Goal: Transaction & Acquisition: Purchase product/service

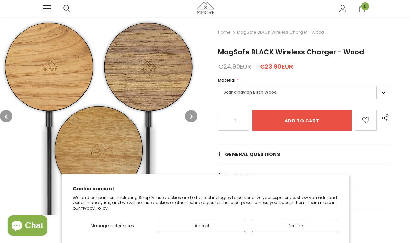
scroll to position [50, 0]
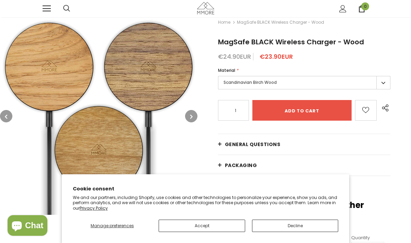
type input "0"
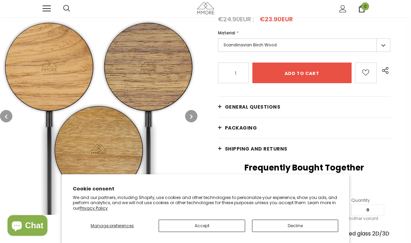
scroll to position [54, 0]
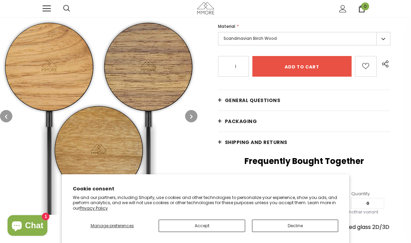
click at [205, 226] on button "Accept" at bounding box center [202, 225] width 87 height 12
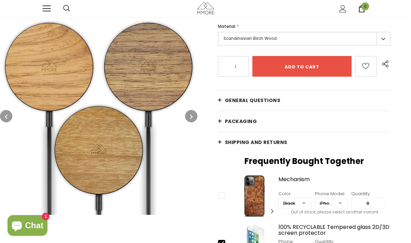
click at [220, 98] on link "General Questions" at bounding box center [304, 100] width 172 height 21
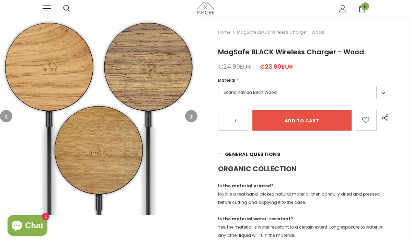
scroll to position [0, 0]
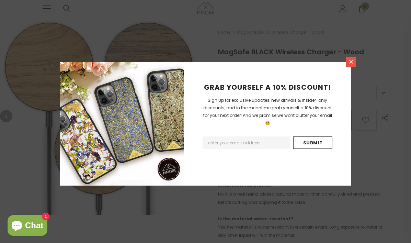
click at [351, 61] on icon at bounding box center [351, 62] width 4 height 4
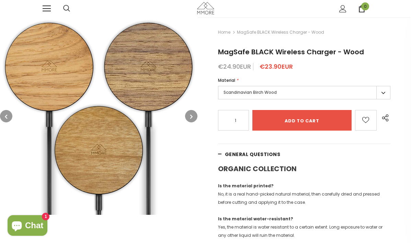
click at [384, 92] on label "Scandinavian Birch Wood" at bounding box center [304, 92] width 172 height 13
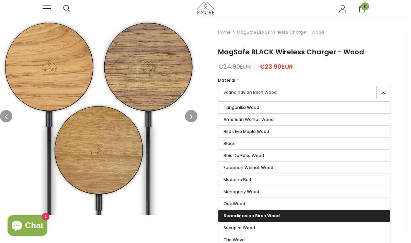
click at [351, 93] on label "Scandinavian Birch Wood" at bounding box center [304, 92] width 172 height 13
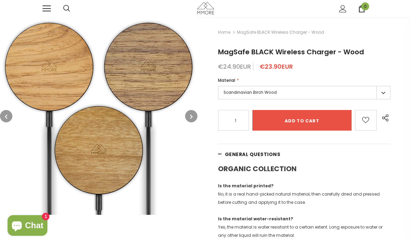
click at [383, 92] on label "Scandinavian Birch Wood" at bounding box center [304, 92] width 172 height 13
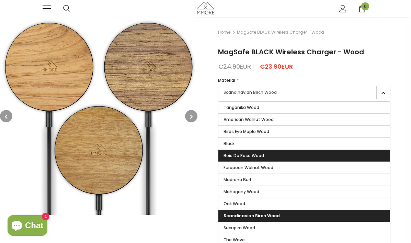
click at [353, 152] on label "Bois De Rose Wood" at bounding box center [304, 156] width 172 height 12
click at [0, 0] on input "Bois De Rose Wood" at bounding box center [0, 0] width 0 height 0
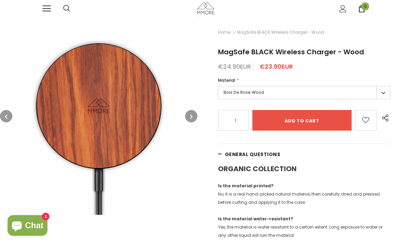
click at [385, 90] on label "Bois De Rose Wood" at bounding box center [304, 92] width 172 height 13
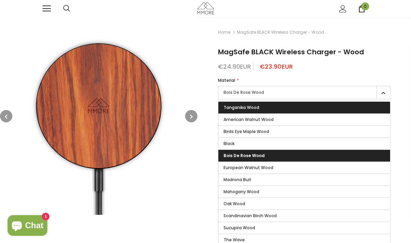
click at [342, 109] on label "Tanganika Wood" at bounding box center [304, 108] width 172 height 12
click at [0, 0] on input "Tanganika Wood" at bounding box center [0, 0] width 0 height 0
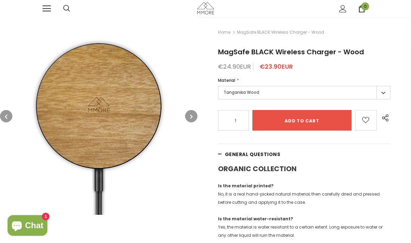
click at [384, 90] on label "Tanganika Wood" at bounding box center [304, 92] width 172 height 13
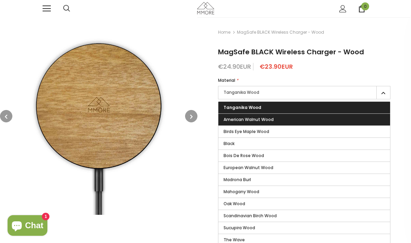
click at [358, 116] on label "American Walnut Wood" at bounding box center [304, 120] width 172 height 12
click at [0, 0] on input "American Walnut Wood" at bounding box center [0, 0] width 0 height 0
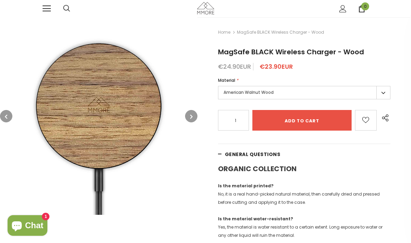
click at [383, 91] on label "American Walnut Wood" at bounding box center [304, 92] width 172 height 13
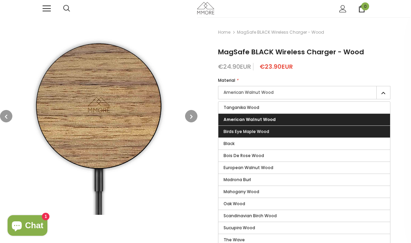
click at [345, 133] on label "Birds Eye Maple Wood" at bounding box center [304, 132] width 172 height 12
click at [0, 0] on input "Birds Eye Maple Wood" at bounding box center [0, 0] width 0 height 0
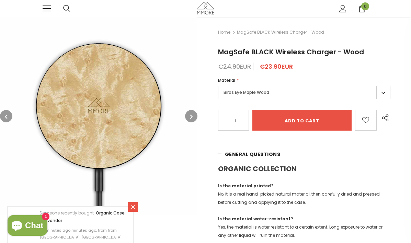
click at [381, 94] on label "Birds Eye Maple Wood" at bounding box center [304, 92] width 172 height 13
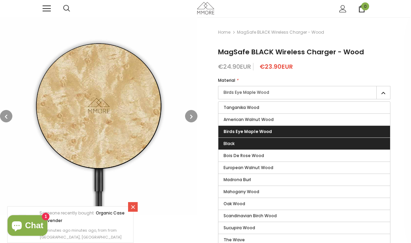
click at [329, 144] on label "Black" at bounding box center [304, 144] width 172 height 12
click at [0, 0] on input "Black" at bounding box center [0, 0] width 0 height 0
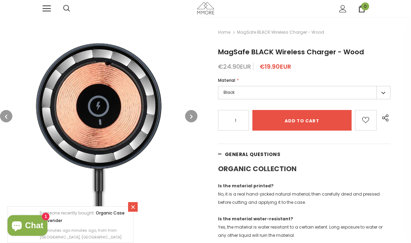
click at [383, 92] on label "Black" at bounding box center [304, 92] width 172 height 13
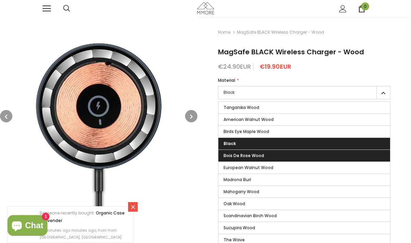
click at [335, 155] on label "Bois De Rose Wood" at bounding box center [304, 156] width 172 height 12
click at [0, 0] on input "Bois De Rose Wood" at bounding box center [0, 0] width 0 height 0
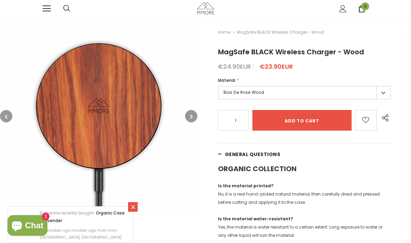
click at [386, 89] on label "Bois De Rose Wood" at bounding box center [304, 92] width 172 height 13
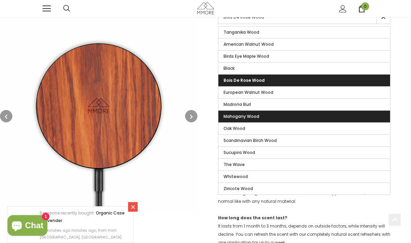
scroll to position [78, 0]
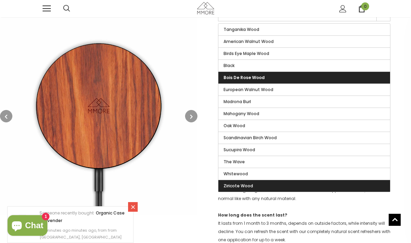
click at [310, 186] on label "Ziricote Wood" at bounding box center [304, 186] width 172 height 12
click at [0, 0] on input "Ziricote Wood" at bounding box center [0, 0] width 0 height 0
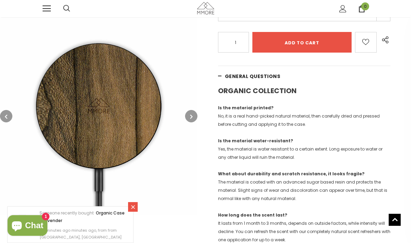
scroll to position [47, 0]
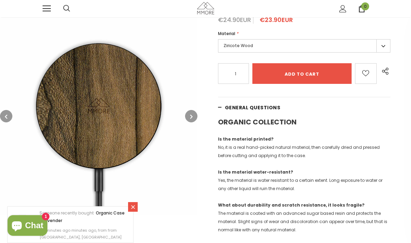
click at [385, 46] on label "Ziricote Wood" at bounding box center [304, 45] width 172 height 13
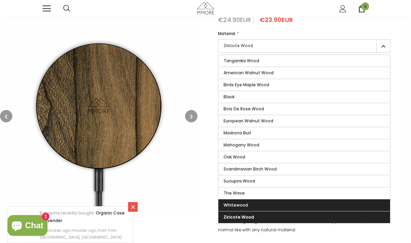
click at [289, 201] on label "Whitewood" at bounding box center [304, 205] width 172 height 12
click at [0, 0] on input "Whitewood" at bounding box center [0, 0] width 0 height 0
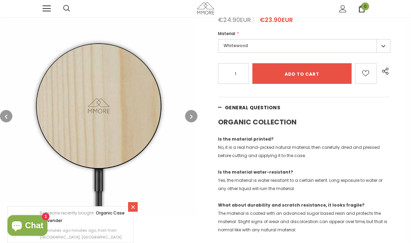
click at [382, 44] on label "Whitewood" at bounding box center [304, 45] width 172 height 13
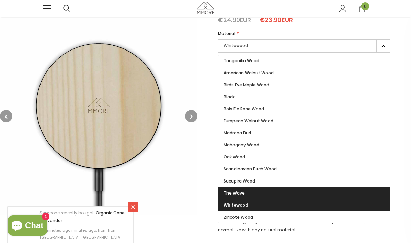
click at [296, 191] on label "The Wave" at bounding box center [304, 193] width 172 height 12
click at [0, 0] on input "The Wave" at bounding box center [0, 0] width 0 height 0
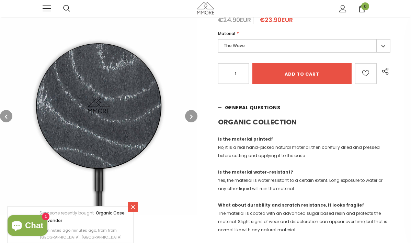
click at [383, 47] on label "The Wave" at bounding box center [304, 45] width 172 height 13
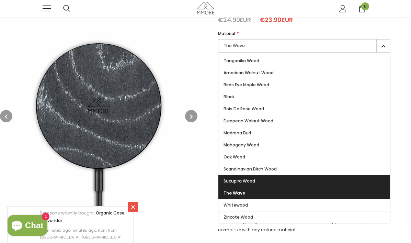
click at [327, 176] on label "Sucupira Wood" at bounding box center [304, 181] width 172 height 12
click at [0, 0] on input "Sucupira Wood" at bounding box center [0, 0] width 0 height 0
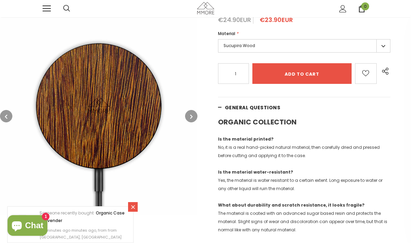
click at [382, 45] on label "Sucupira Wood" at bounding box center [304, 45] width 172 height 13
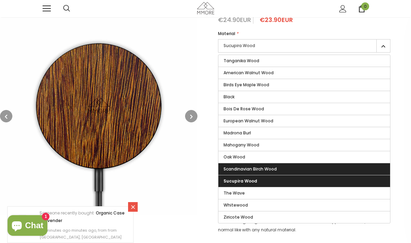
click at [312, 167] on label "Scandinavian Birch Wood" at bounding box center [304, 169] width 172 height 12
click at [0, 0] on input "Scandinavian Birch Wood" at bounding box center [0, 0] width 0 height 0
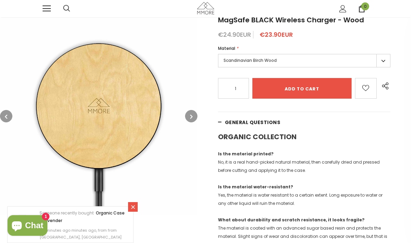
scroll to position [27, 0]
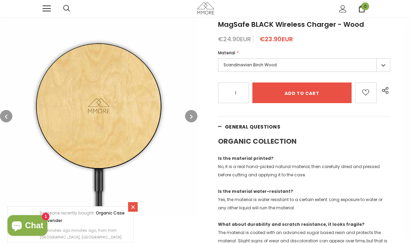
click at [384, 65] on label "Scandinavian Birch Wood" at bounding box center [304, 64] width 172 height 13
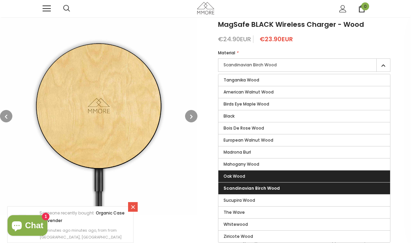
click at [307, 177] on label "Oak Wood" at bounding box center [304, 176] width 172 height 12
click at [0, 0] on input "Oak Wood" at bounding box center [0, 0] width 0 height 0
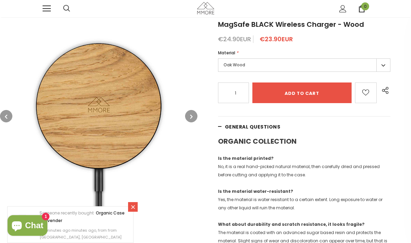
click at [382, 64] on label "Oak Wood" at bounding box center [304, 64] width 172 height 13
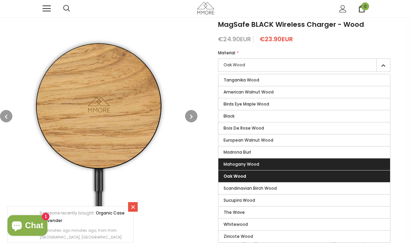
click at [334, 162] on label "Mahogany Wood" at bounding box center [304, 164] width 172 height 12
click at [0, 0] on input "Mahogany Wood" at bounding box center [0, 0] width 0 height 0
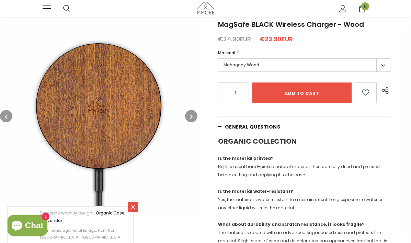
click at [385, 64] on label "Mahogany Wood" at bounding box center [304, 64] width 172 height 13
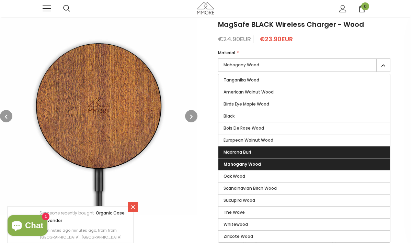
click at [340, 148] on label "Madrona Burl" at bounding box center [304, 152] width 172 height 12
click at [0, 0] on input "Madrona Burl" at bounding box center [0, 0] width 0 height 0
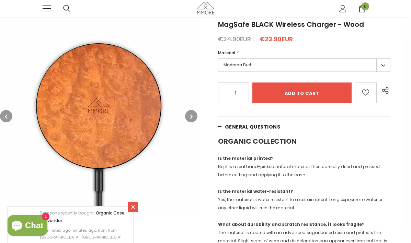
click at [383, 67] on label "Madrona Burl" at bounding box center [304, 64] width 172 height 13
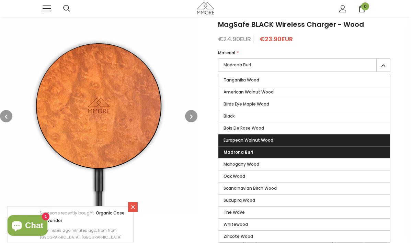
click at [348, 138] on label "European Walnut Wood" at bounding box center [304, 140] width 172 height 12
click at [0, 0] on input "European Walnut Wood" at bounding box center [0, 0] width 0 height 0
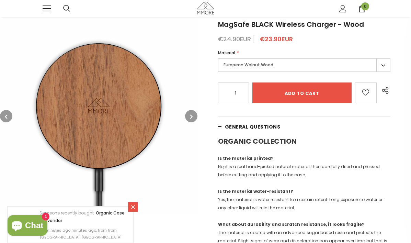
click at [383, 63] on label "European Walnut Wood" at bounding box center [304, 64] width 172 height 13
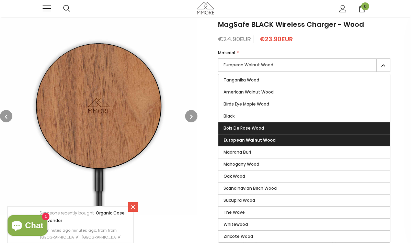
click at [358, 124] on label "Bois De Rose Wood" at bounding box center [304, 128] width 172 height 12
click at [0, 0] on input "Bois De Rose Wood" at bounding box center [0, 0] width 0 height 0
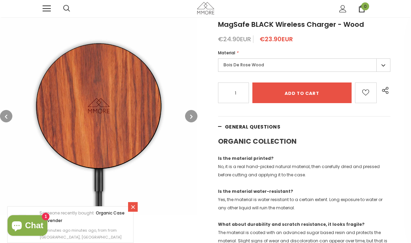
click at [384, 64] on label "Bois De Rose Wood" at bounding box center [304, 64] width 172 height 13
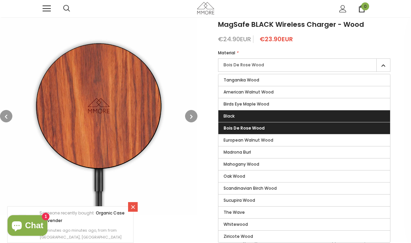
click at [360, 115] on label "Black" at bounding box center [304, 116] width 172 height 12
click at [0, 0] on input "Black" at bounding box center [0, 0] width 0 height 0
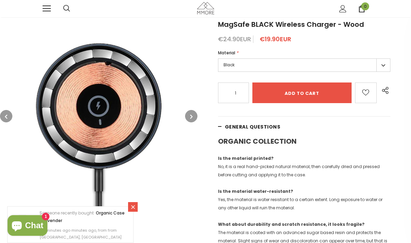
click at [383, 64] on label "Black" at bounding box center [304, 64] width 172 height 13
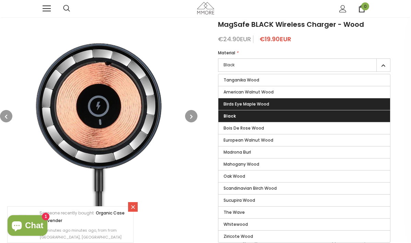
click at [365, 108] on label "Birds Eye Maple Wood" at bounding box center [304, 104] width 172 height 12
click at [0, 0] on input "Birds Eye Maple Wood" at bounding box center [0, 0] width 0 height 0
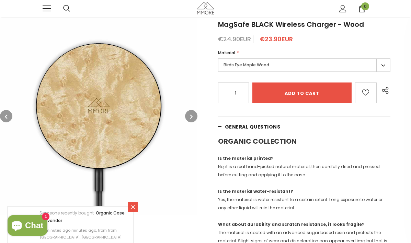
click at [385, 62] on label "Birds Eye Maple Wood" at bounding box center [304, 64] width 172 height 13
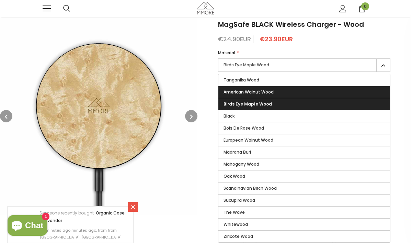
click at [379, 88] on label "American Walnut Wood" at bounding box center [304, 92] width 172 height 12
click at [0, 0] on input "American Walnut Wood" at bounding box center [0, 0] width 0 height 0
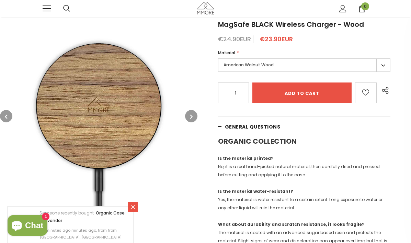
click at [384, 63] on label "American Walnut Wood" at bounding box center [304, 64] width 172 height 13
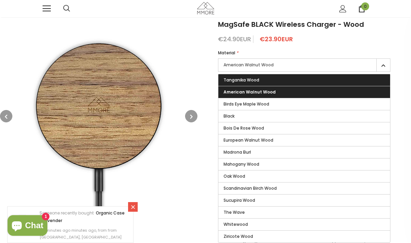
click at [379, 78] on label "Tanganika Wood" at bounding box center [304, 80] width 172 height 12
click at [0, 0] on input "Tanganika Wood" at bounding box center [0, 0] width 0 height 0
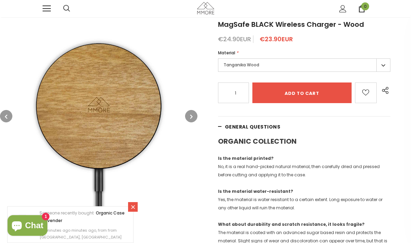
click at [386, 62] on label "Tanganika Wood" at bounding box center [304, 64] width 172 height 13
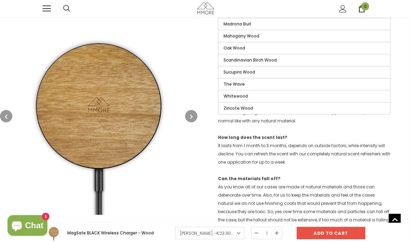
scroll to position [157, 0]
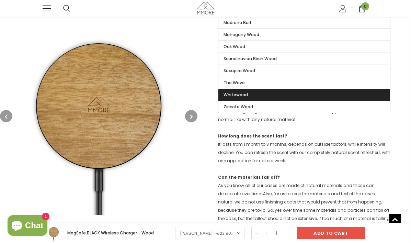
click at [351, 97] on label "Whitewood" at bounding box center [304, 95] width 172 height 12
click at [0, 0] on input "Whitewood" at bounding box center [0, 0] width 0 height 0
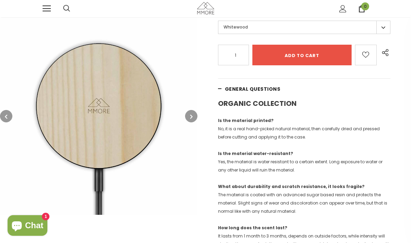
scroll to position [50, 0]
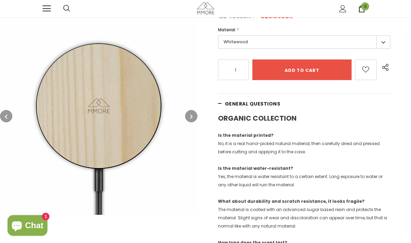
click at [383, 38] on label "Whitewood" at bounding box center [304, 41] width 172 height 13
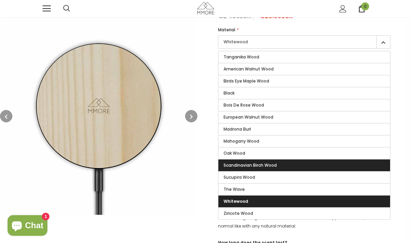
click at [312, 167] on label "Scandinavian Birch Wood" at bounding box center [304, 165] width 172 height 12
click at [0, 0] on input "Scandinavian Birch Wood" at bounding box center [0, 0] width 0 height 0
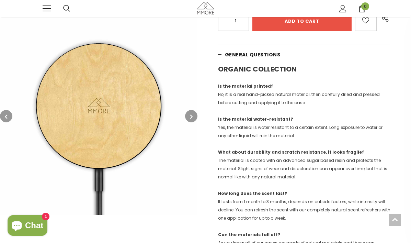
scroll to position [101, 0]
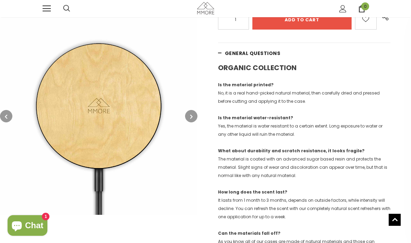
click at [191, 115] on icon "button" at bounding box center [191, 116] width 2 height 7
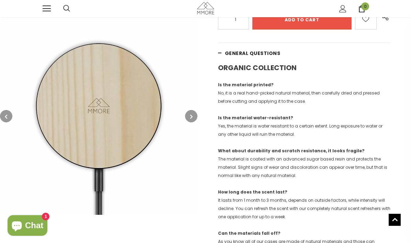
click at [191, 115] on icon "button" at bounding box center [191, 116] width 2 height 7
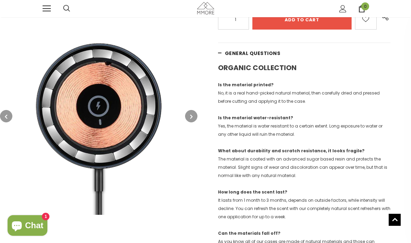
click at [191, 115] on icon "button" at bounding box center [191, 116] width 2 height 7
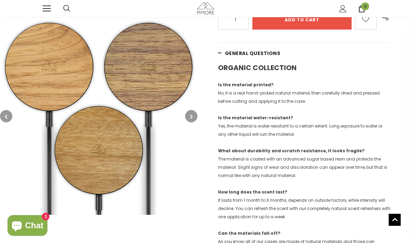
click at [190, 115] on icon "button" at bounding box center [191, 116] width 2 height 7
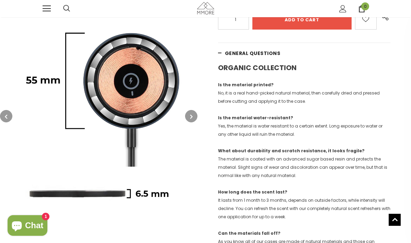
click at [190, 115] on icon "button" at bounding box center [191, 116] width 2 height 7
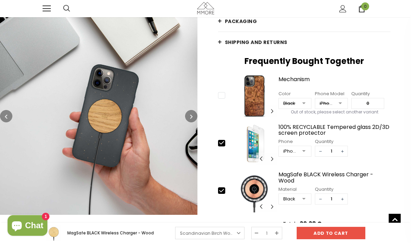
scroll to position [949, 0]
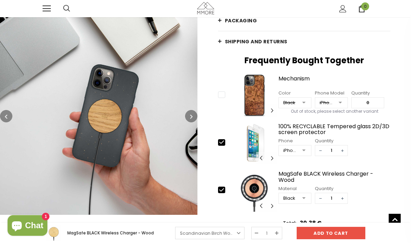
click at [304, 108] on div at bounding box center [304, 103] width 14 height 10
click at [340, 108] on div at bounding box center [340, 103] width 14 height 10
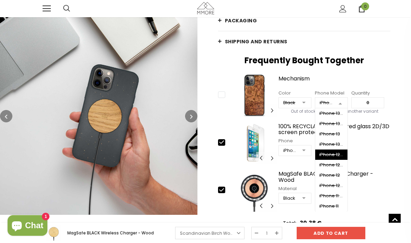
click at [226, 140] on div "slide 7 of 49 1 / 49 2 / 49 3 / 49 4 / 49 5 / 49 6 / 49 7 / 49 8 / 49 9 / 49 10…" at bounding box center [304, 143] width 172 height 43
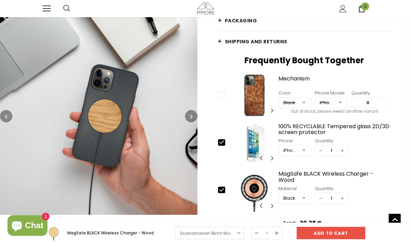
click at [305, 156] on div at bounding box center [304, 151] width 14 height 10
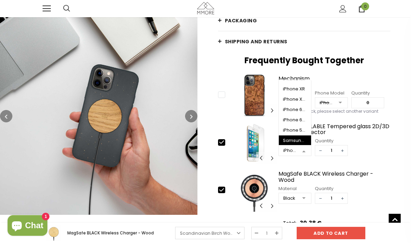
scroll to position [241, 0]
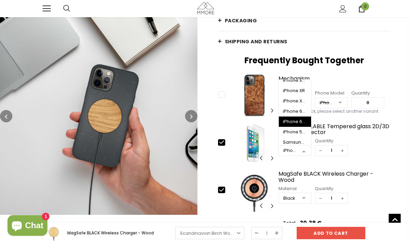
click at [234, 126] on div "slide 1 of 51 1 / 51 2 / 51 3 / 51 4 / 51 5 / 51 6 / 51 7 / 51 8 / 51 9 / 51 10…" at bounding box center [304, 143] width 172 height 138
click at [340, 108] on div at bounding box center [340, 103] width 14 height 10
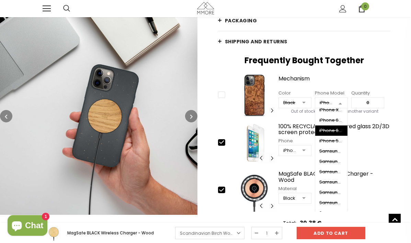
scroll to position [140, 0]
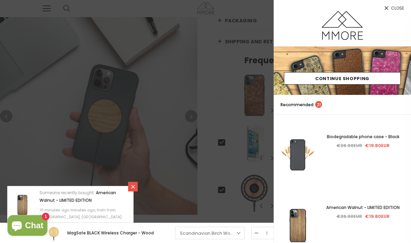
click at [386, 6] on icon at bounding box center [386, 8] width 6 height 6
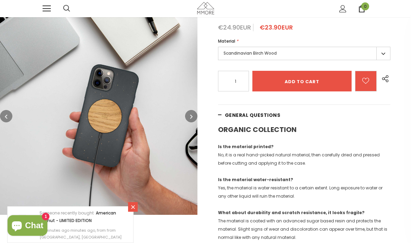
scroll to position [40, 0]
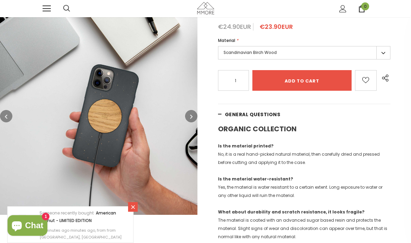
click at [134, 205] on icon at bounding box center [133, 207] width 6 height 6
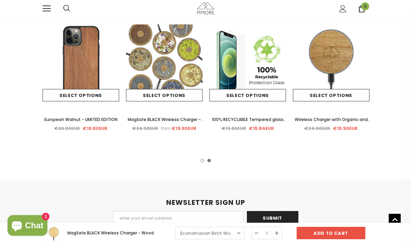
scroll to position [1929, 0]
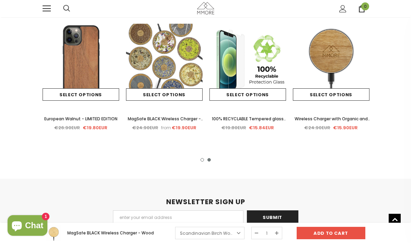
click at [330, 61] on img at bounding box center [331, 62] width 77 height 77
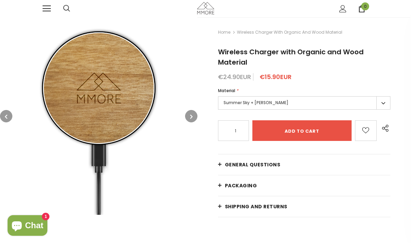
click at [385, 100] on label "Summer Sky + Tanganika Wood" at bounding box center [304, 102] width 172 height 13
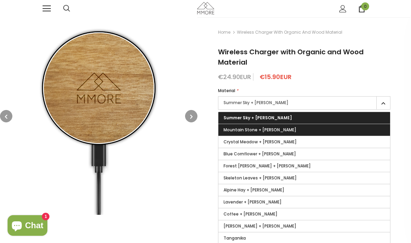
click at [375, 128] on label "Mountain Stone + Tanganika Wood" at bounding box center [304, 130] width 172 height 12
click at [0, 0] on input "Mountain Stone + Tanganika Wood" at bounding box center [0, 0] width 0 height 0
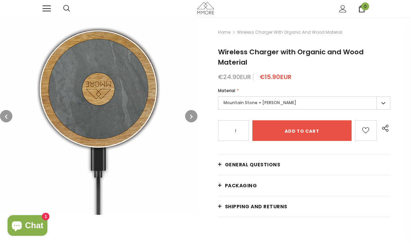
click at [192, 117] on icon "button" at bounding box center [191, 116] width 2 height 7
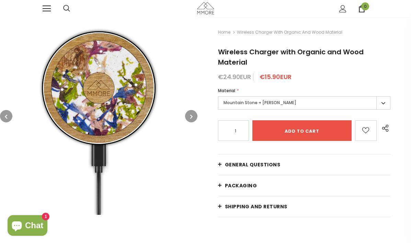
click at [192, 117] on icon "button" at bounding box center [191, 116] width 2 height 7
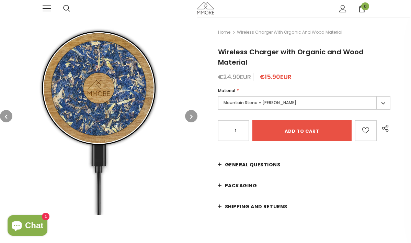
click at [192, 117] on icon "button" at bounding box center [191, 116] width 2 height 7
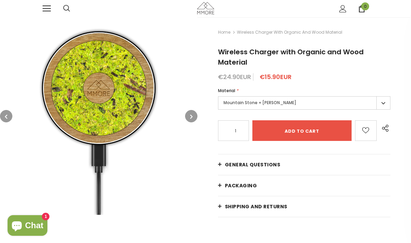
click at [192, 117] on icon "button" at bounding box center [191, 116] width 2 height 7
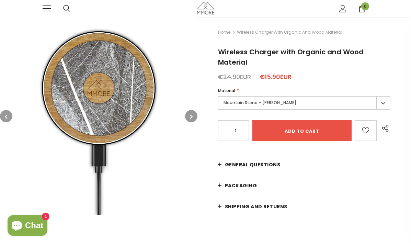
click at [192, 117] on icon "button" at bounding box center [191, 116] width 2 height 7
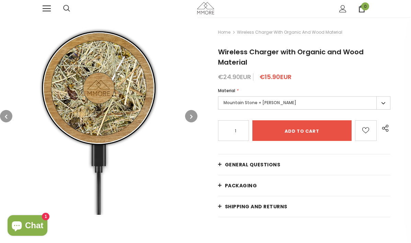
click at [192, 117] on icon "button" at bounding box center [191, 116] width 2 height 7
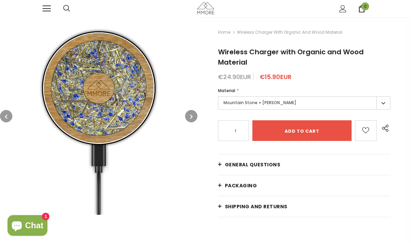
click at [192, 117] on icon "button" at bounding box center [191, 116] width 2 height 7
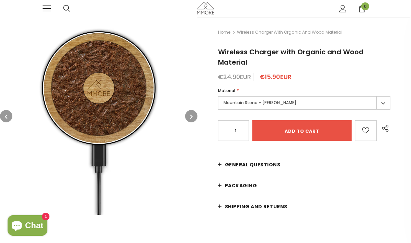
click at [192, 117] on icon "button" at bounding box center [191, 116] width 2 height 7
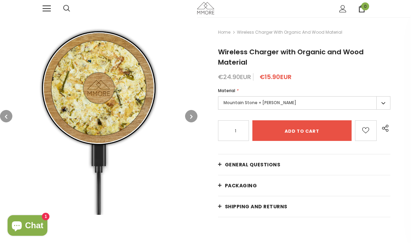
click at [192, 117] on icon "button" at bounding box center [191, 116] width 2 height 7
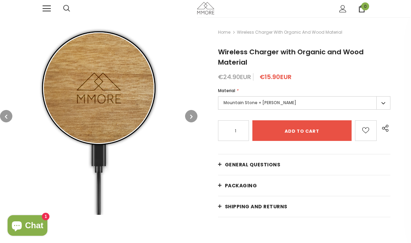
click at [192, 117] on icon "button" at bounding box center [191, 116] width 2 height 7
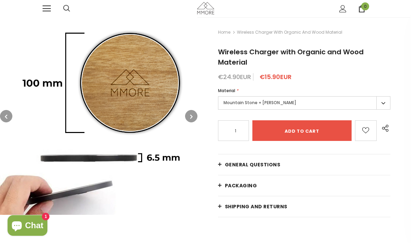
click at [192, 117] on icon "button" at bounding box center [191, 116] width 2 height 7
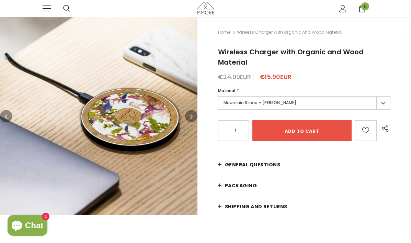
click at [192, 117] on icon "button" at bounding box center [191, 116] width 2 height 7
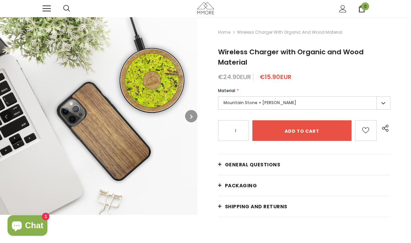
click at [192, 117] on icon "button" at bounding box center [191, 116] width 2 height 7
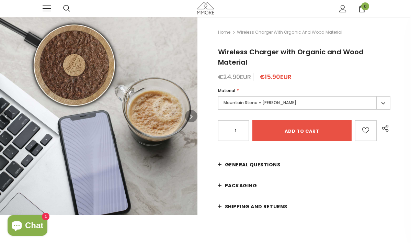
click at [192, 117] on icon "button" at bounding box center [191, 116] width 2 height 7
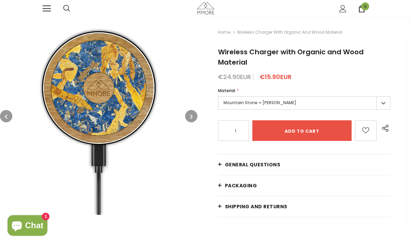
click at [192, 117] on icon "button" at bounding box center [191, 116] width 2 height 7
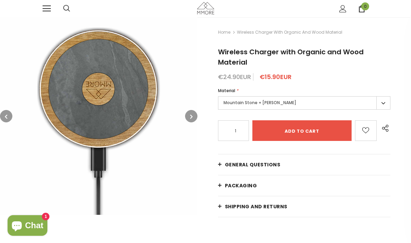
click at [192, 117] on icon "button" at bounding box center [191, 116] width 2 height 7
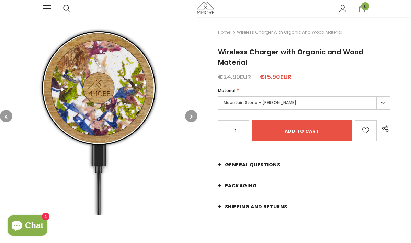
click at [192, 117] on icon "button" at bounding box center [191, 116] width 2 height 7
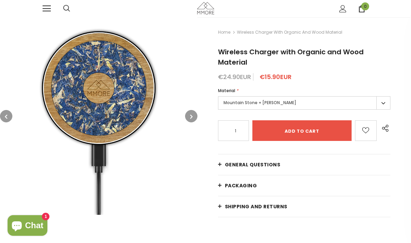
click at [192, 117] on icon "button" at bounding box center [191, 116] width 2 height 7
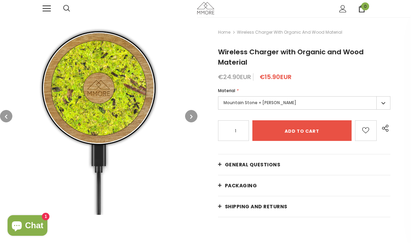
click at [192, 117] on icon "button" at bounding box center [191, 116] width 2 height 7
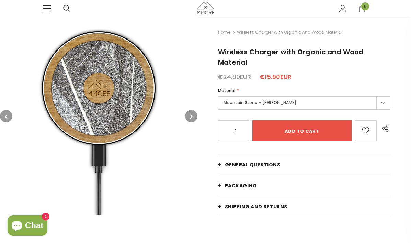
click at [192, 117] on icon "button" at bounding box center [191, 116] width 2 height 7
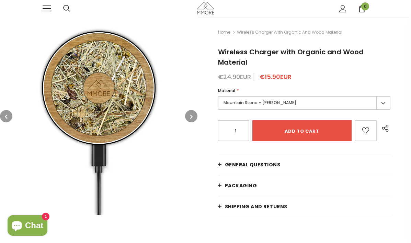
click at [192, 117] on icon "button" at bounding box center [191, 116] width 2 height 7
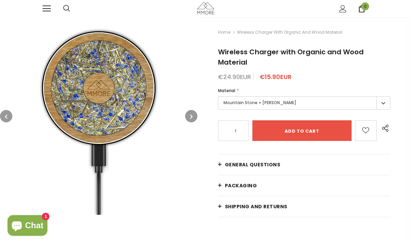
click at [192, 117] on icon "button" at bounding box center [191, 116] width 2 height 7
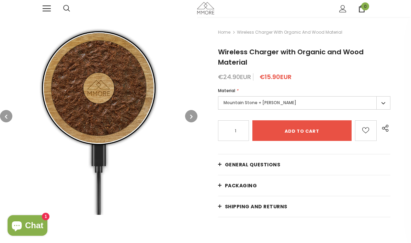
click at [192, 117] on icon "button" at bounding box center [191, 116] width 2 height 7
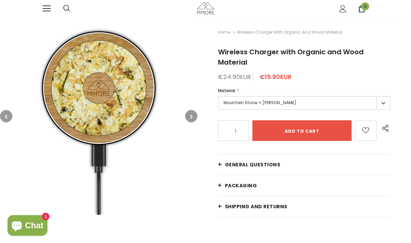
click at [192, 117] on icon "button" at bounding box center [191, 116] width 2 height 7
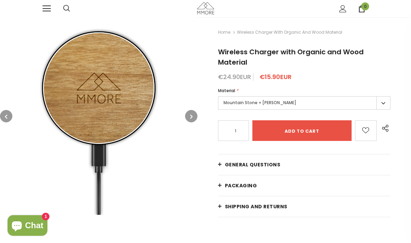
click at [387, 101] on label "Mountain Stone + Tanganika Wood" at bounding box center [304, 102] width 172 height 13
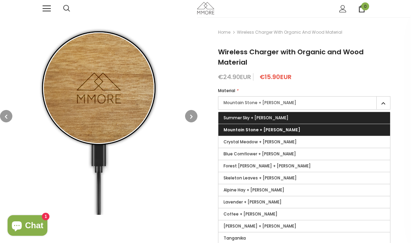
click at [346, 115] on label "Summer Sky + Tanganika Wood" at bounding box center [304, 118] width 172 height 12
click at [0, 0] on input "Summer Sky + Tanganika Wood" at bounding box center [0, 0] width 0 height 0
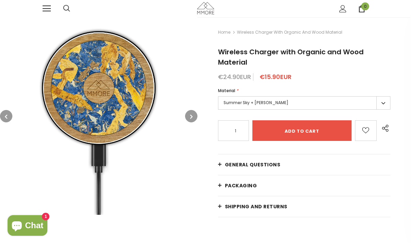
click at [385, 100] on label "Summer Sky + Tanganika Wood" at bounding box center [304, 102] width 172 height 13
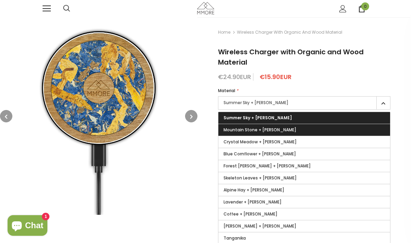
click at [362, 128] on label "Mountain Stone + Tanganika Wood" at bounding box center [304, 130] width 172 height 12
click at [0, 0] on input "Mountain Stone + Tanganika Wood" at bounding box center [0, 0] width 0 height 0
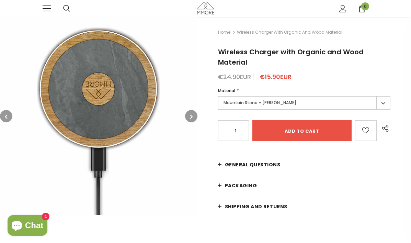
click at [382, 101] on label "Mountain Stone + Tanganika Wood" at bounding box center [304, 102] width 172 height 13
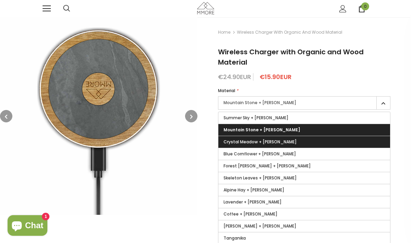
click at [365, 139] on label "Crystal Meadow + Tanganika Wood" at bounding box center [304, 142] width 172 height 12
click at [0, 0] on input "Crystal Meadow + Tanganika Wood" at bounding box center [0, 0] width 0 height 0
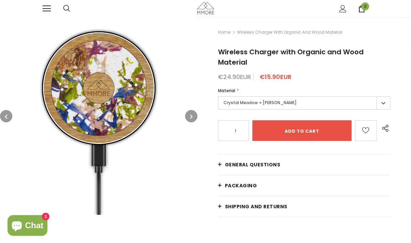
click at [383, 103] on label "Crystal Meadow + Tanganika Wood" at bounding box center [304, 102] width 172 height 13
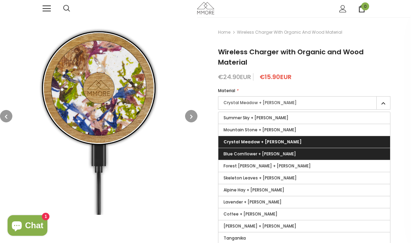
click at [363, 155] on label "Blue Cornflower + Tanganika Wood" at bounding box center [304, 154] width 172 height 12
click at [0, 0] on input "Blue Cornflower + Tanganika Wood" at bounding box center [0, 0] width 0 height 0
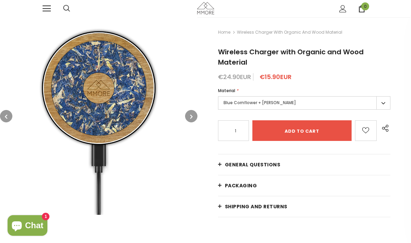
click at [384, 102] on label "Blue Cornflower + Tanganika Wood" at bounding box center [304, 102] width 172 height 13
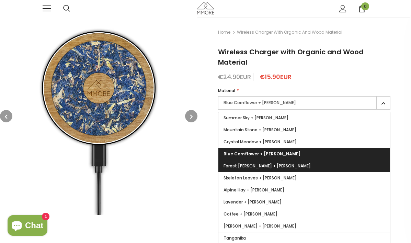
click at [365, 163] on label "Forest Moss + Tanganika Wood" at bounding box center [304, 166] width 172 height 12
click at [0, 0] on input "Forest Moss + Tanganika Wood" at bounding box center [0, 0] width 0 height 0
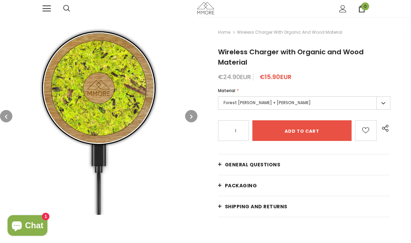
click at [383, 102] on label "Forest Moss + Tanganika Wood" at bounding box center [304, 102] width 172 height 13
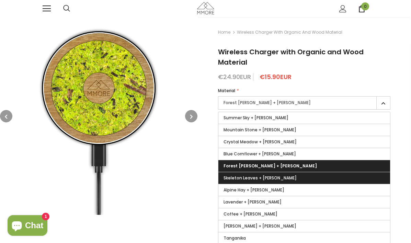
click at [363, 176] on label "Skeleton Leaves + Tanganika Wood" at bounding box center [304, 178] width 172 height 12
click at [0, 0] on input "Skeleton Leaves + Tanganika Wood" at bounding box center [0, 0] width 0 height 0
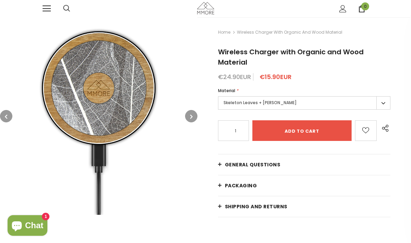
click at [382, 101] on label "Skeleton Leaves + Tanganika Wood" at bounding box center [304, 102] width 172 height 13
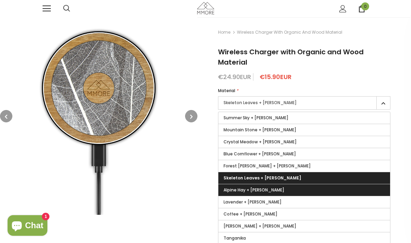
click at [362, 187] on label "Alpine Hay + Tanganika Wood" at bounding box center [304, 190] width 172 height 12
click at [0, 0] on input "Alpine Hay + Tanganika Wood" at bounding box center [0, 0] width 0 height 0
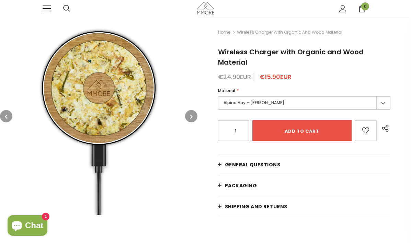
click at [382, 101] on label "Alpine Hay + Tanganika Wood" at bounding box center [304, 102] width 172 height 13
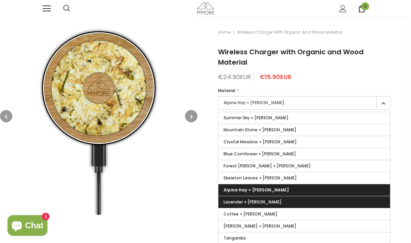
click at [356, 200] on label "Lavender + Tanganika Wood" at bounding box center [304, 202] width 172 height 12
click at [0, 0] on input "Lavender + Tanganika Wood" at bounding box center [0, 0] width 0 height 0
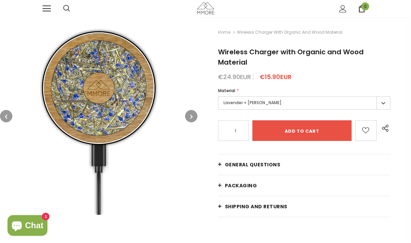
click at [383, 103] on label "Lavender + Tanganika Wood" at bounding box center [304, 102] width 172 height 13
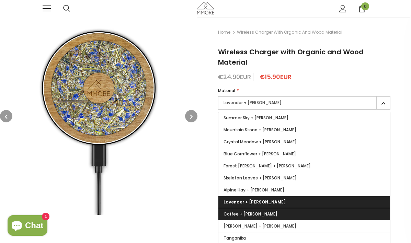
click at [348, 211] on label "Coffee + Tanganika Wood" at bounding box center [304, 214] width 172 height 12
click at [0, 0] on input "Coffee + Tanganika Wood" at bounding box center [0, 0] width 0 height 0
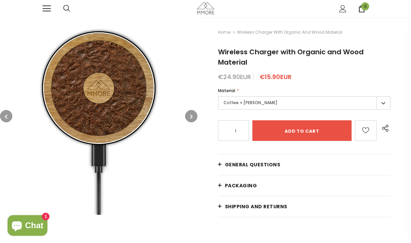
click at [382, 104] on label "Coffee + Tanganika Wood" at bounding box center [304, 102] width 172 height 13
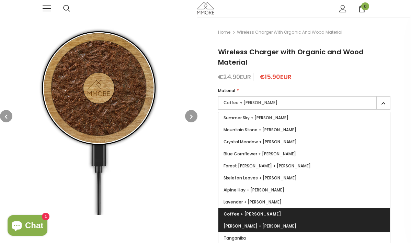
click at [353, 222] on label "Jasmine + Tanganika Woods" at bounding box center [304, 226] width 172 height 12
click at [0, 0] on input "Jasmine + Tanganika Woods" at bounding box center [0, 0] width 0 height 0
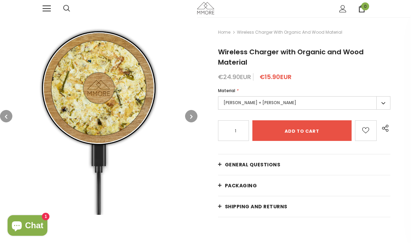
click at [384, 104] on label "Jasmine + Tanganika Woods" at bounding box center [304, 102] width 172 height 13
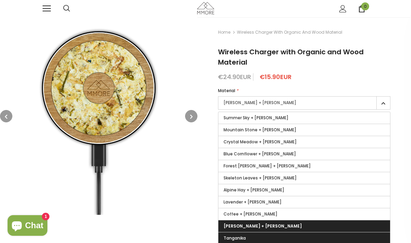
click at [351, 235] on label "Tanganika" at bounding box center [304, 238] width 172 height 12
click at [0, 0] on input "Tanganika" at bounding box center [0, 0] width 0 height 0
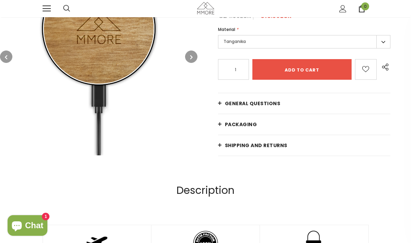
scroll to position [65, 0]
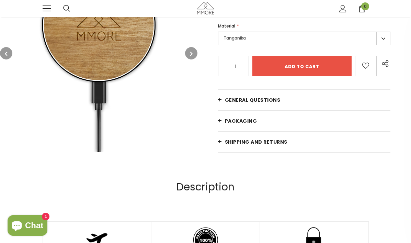
click at [220, 99] on link "General Questions" at bounding box center [304, 100] width 172 height 21
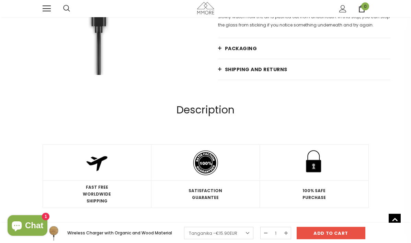
scroll to position [932, 0]
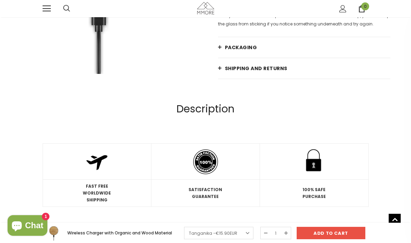
click at [219, 74] on link "Shipping and returns" at bounding box center [304, 68] width 172 height 21
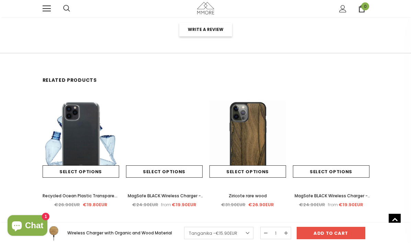
scroll to position [1804, 0]
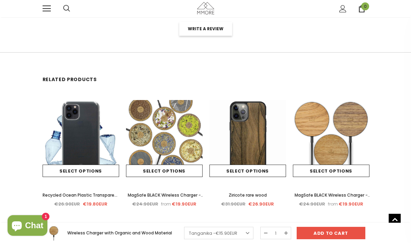
click at [310, 121] on img at bounding box center [331, 138] width 77 height 77
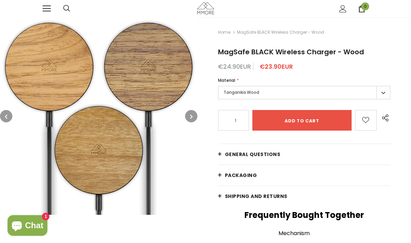
click at [353, 90] on label "Tanganika Wood" at bounding box center [304, 92] width 172 height 13
type input "0"
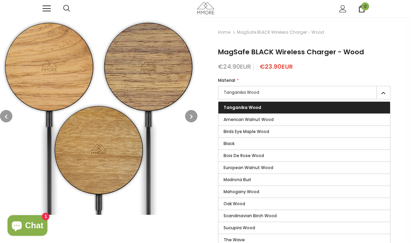
click at [336, 106] on label "Tanganika Wood" at bounding box center [304, 108] width 172 height 12
click at [0, 0] on input "Tanganika Wood" at bounding box center [0, 0] width 0 height 0
click at [257, 103] on label "Tanganika Wood" at bounding box center [304, 108] width 172 height 12
click at [0, 0] on input "Tanganika Wood" at bounding box center [0, 0] width 0 height 0
click at [191, 114] on icon "button" at bounding box center [191, 116] width 2 height 7
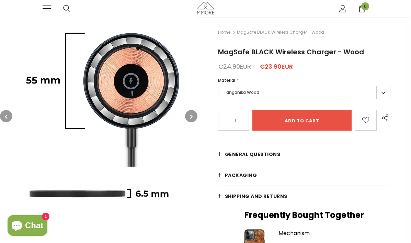
click at [191, 114] on icon "button" at bounding box center [191, 116] width 2 height 7
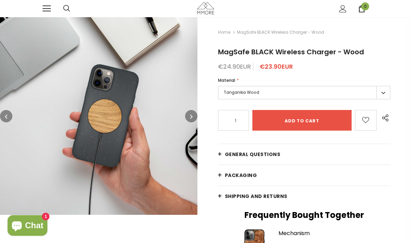
click at [191, 114] on icon "button" at bounding box center [191, 116] width 2 height 7
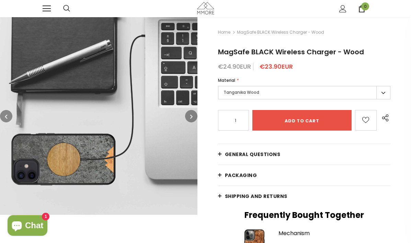
click at [191, 114] on icon "button" at bounding box center [191, 116] width 2 height 7
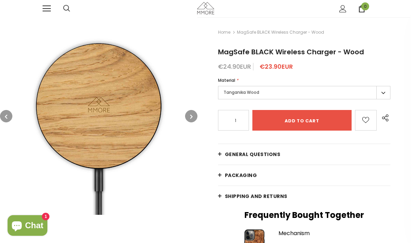
click at [383, 91] on label "Tanganika Wood" at bounding box center [304, 92] width 172 height 13
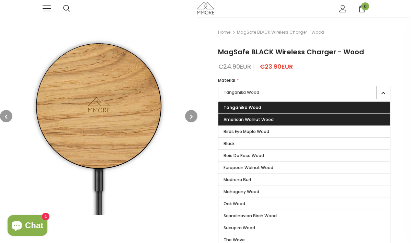
click at [355, 118] on label "American Walnut Wood" at bounding box center [304, 120] width 172 height 12
click at [0, 0] on input "American Walnut Wood" at bounding box center [0, 0] width 0 height 0
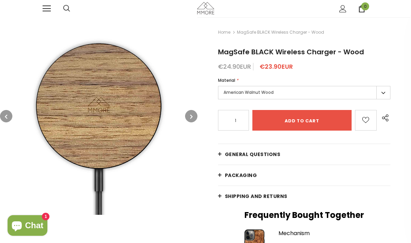
click at [383, 89] on label "American Walnut Wood" at bounding box center [304, 92] width 172 height 13
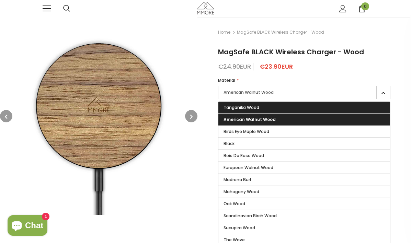
click at [323, 109] on label "Tanganika Wood" at bounding box center [304, 108] width 172 height 12
click at [0, 0] on input "Tanganika Wood" at bounding box center [0, 0] width 0 height 0
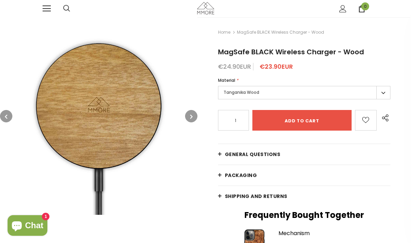
click at [382, 90] on label "Tanganika Wood" at bounding box center [304, 92] width 172 height 13
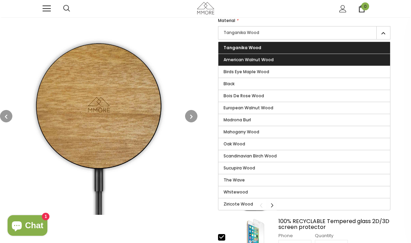
scroll to position [65, 0]
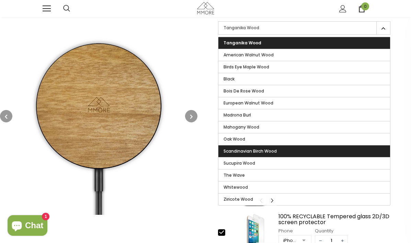
click at [324, 147] on label "Scandinavian Birch Wood" at bounding box center [304, 151] width 172 height 12
click at [0, 0] on input "Scandinavian Birch Wood" at bounding box center [0, 0] width 0 height 0
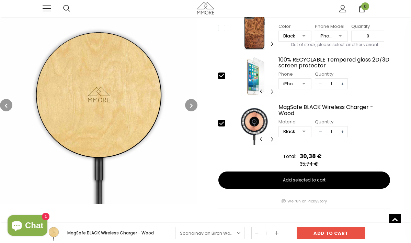
scroll to position [226, 0]
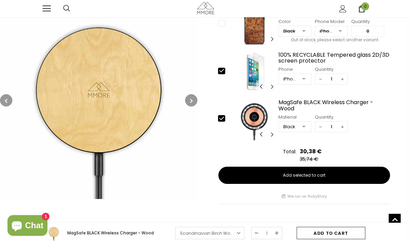
click at [315, 231] on input "Add to cart" at bounding box center [331, 233] width 69 height 12
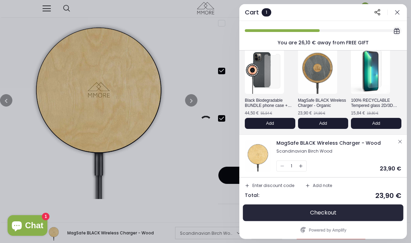
scroll to position [33, 0]
click at [323, 211] on span "Checkout" at bounding box center [323, 212] width 26 height 7
